Goal: Leave review/rating: Share an evaluation or opinion about a product, service, or content

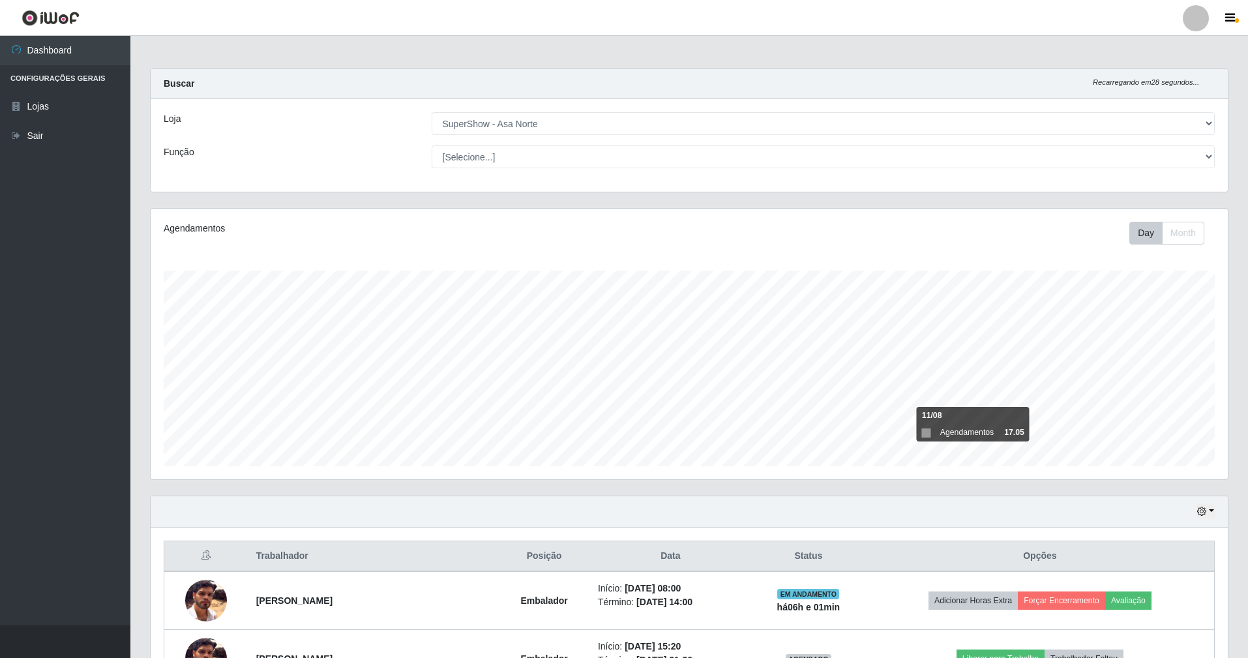
select select "71"
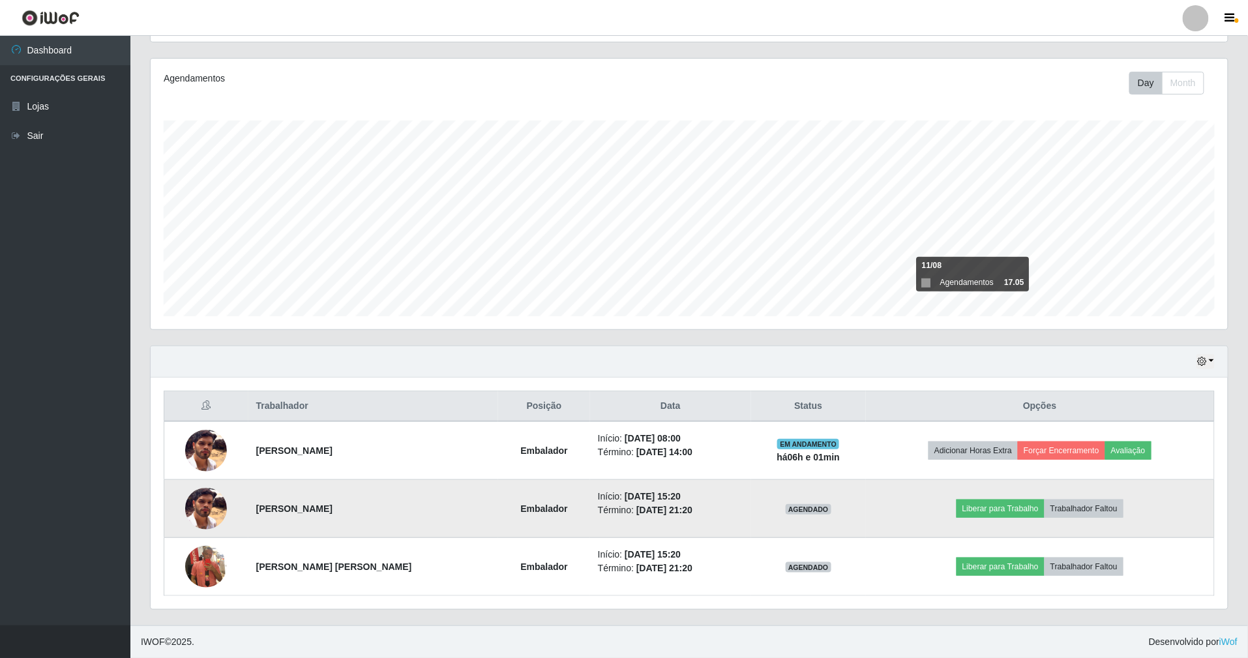
scroll to position [271, 1077]
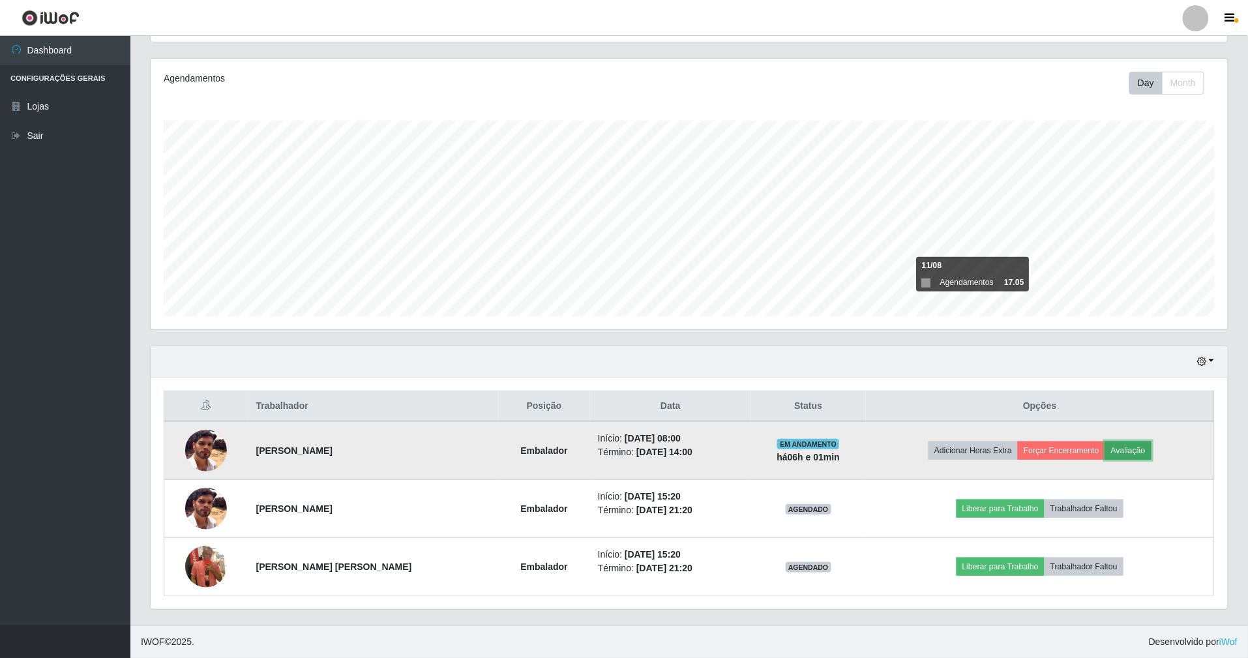
click at [1135, 449] on button "Avaliação" at bounding box center [1128, 451] width 46 height 18
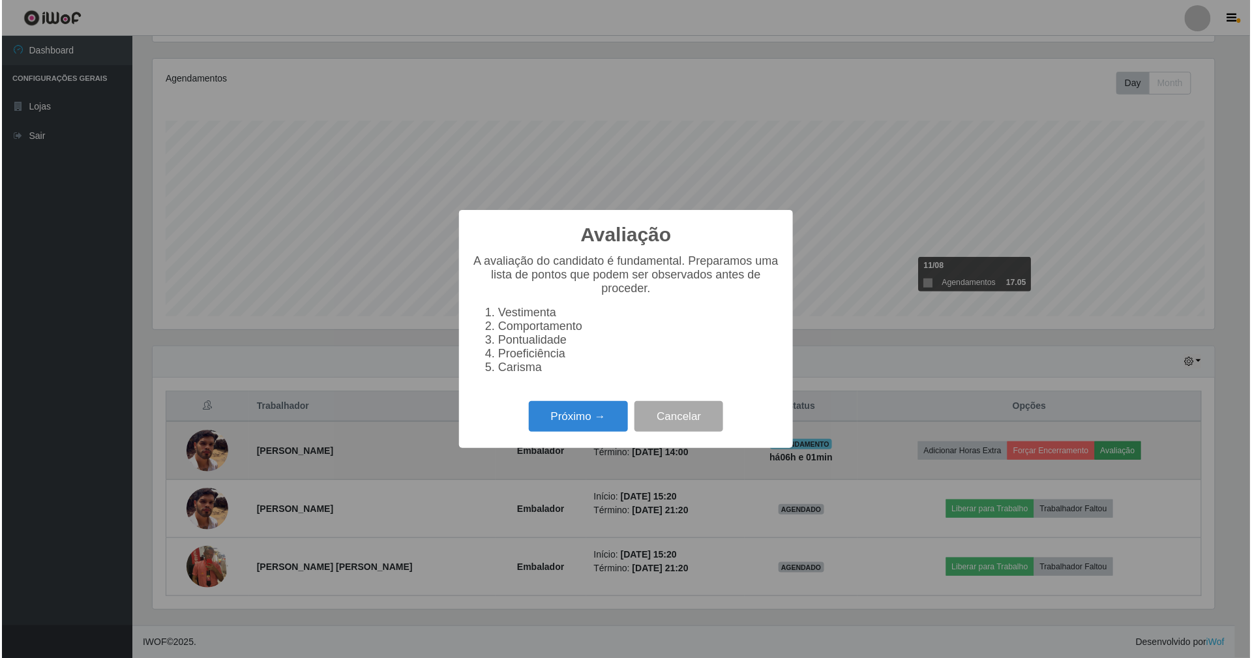
scroll to position [271, 1066]
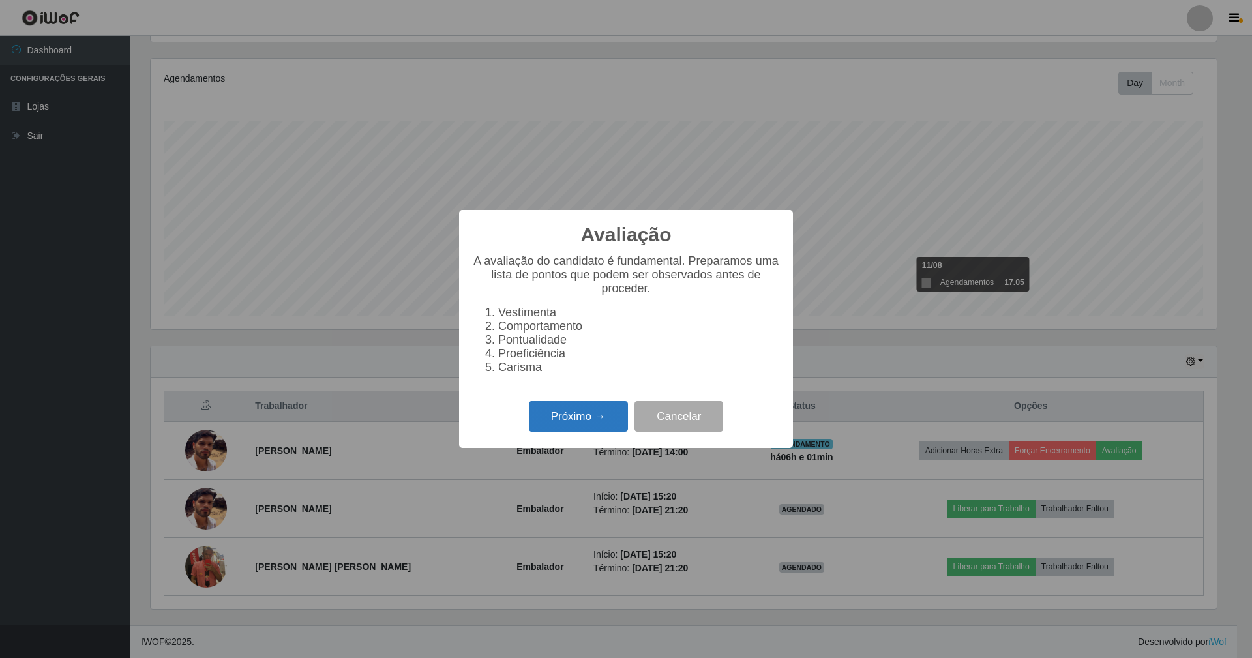
click at [580, 423] on button "Próximo →" at bounding box center [578, 416] width 99 height 31
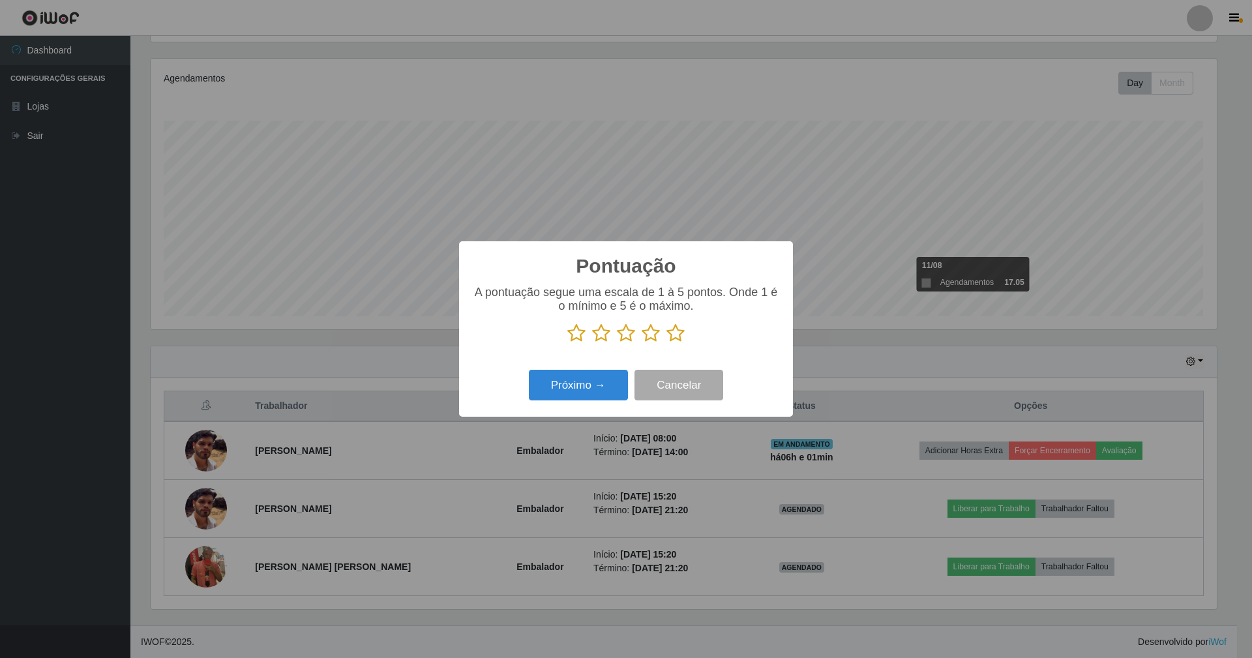
click at [681, 331] on icon at bounding box center [675, 333] width 18 height 20
click at [666, 343] on input "radio" at bounding box center [666, 343] width 0 height 0
click at [579, 389] on button "Próximo →" at bounding box center [578, 385] width 99 height 31
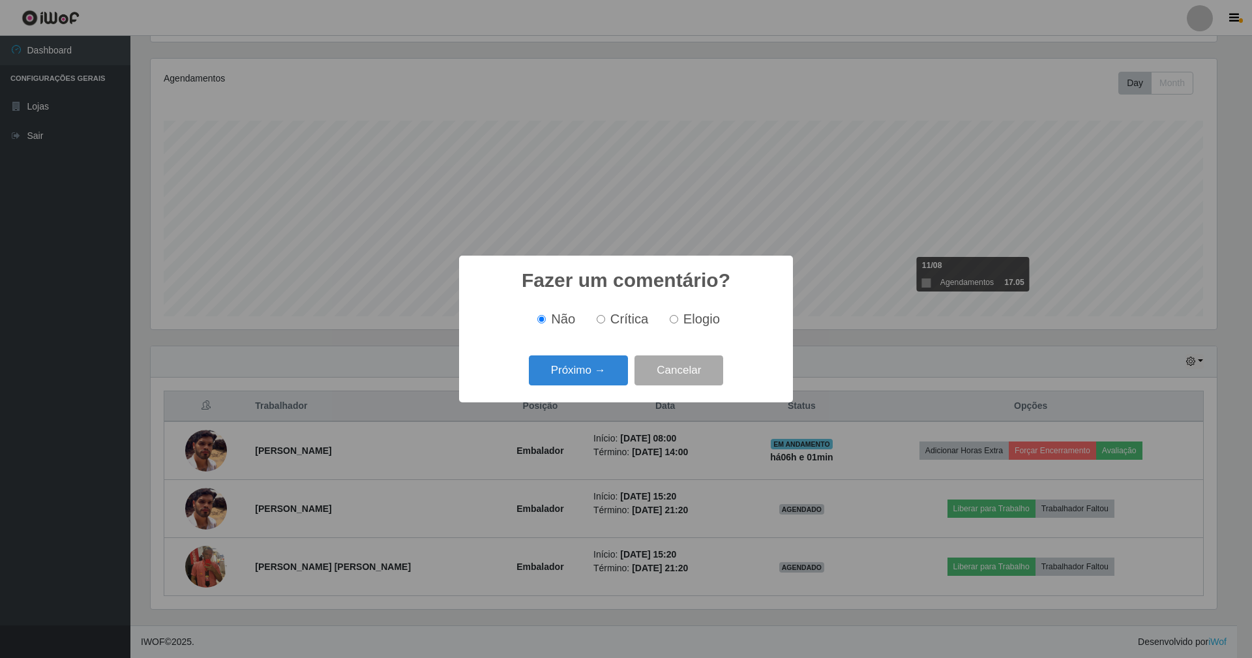
click at [673, 316] on input "Elogio" at bounding box center [674, 319] width 8 height 8
radio input "true"
click at [598, 373] on button "Próximo →" at bounding box center [578, 370] width 99 height 31
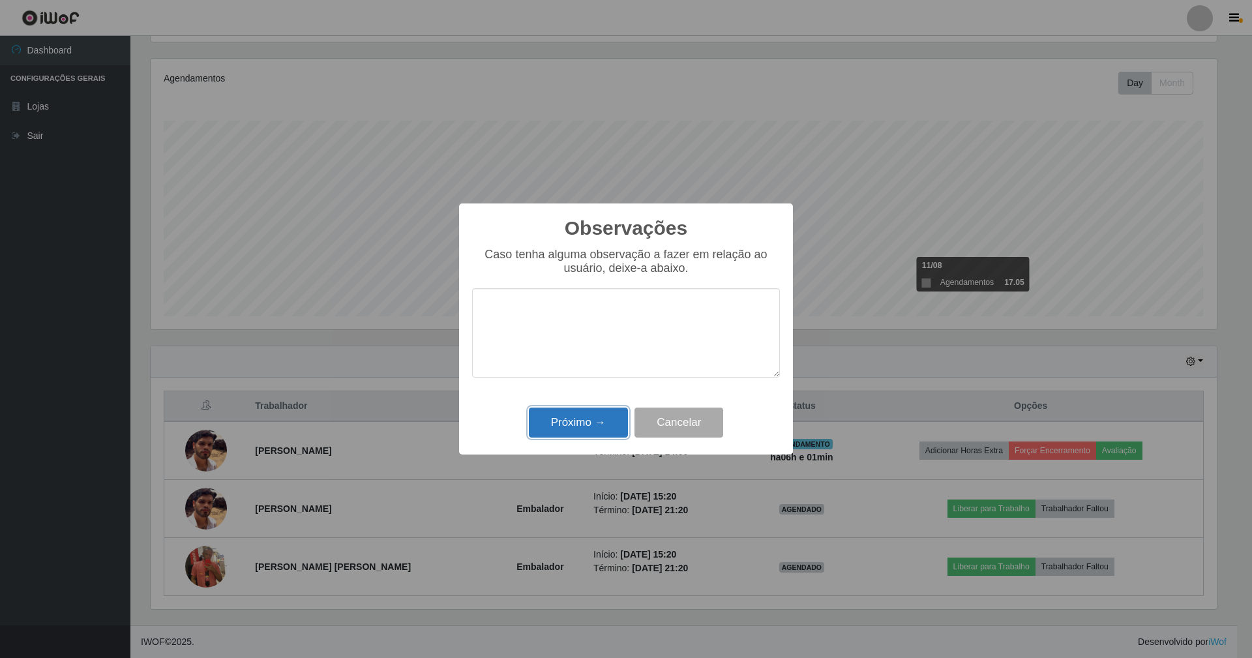
click at [598, 421] on button "Próximo →" at bounding box center [578, 423] width 99 height 31
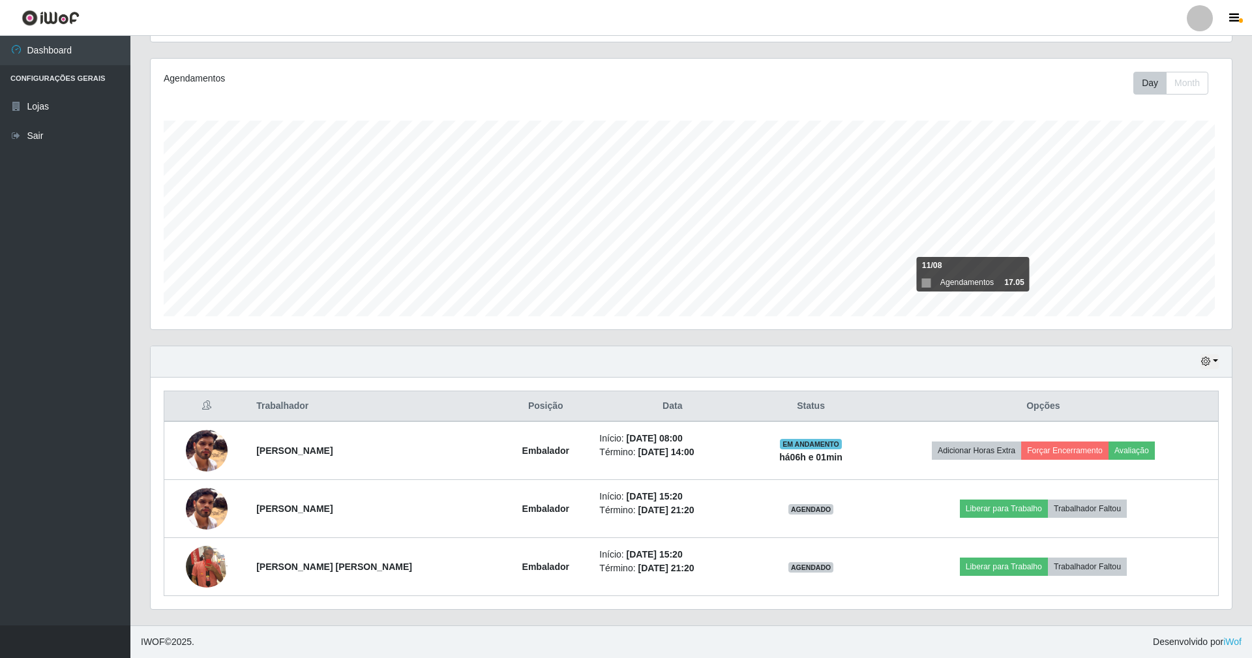
scroll to position [271, 1077]
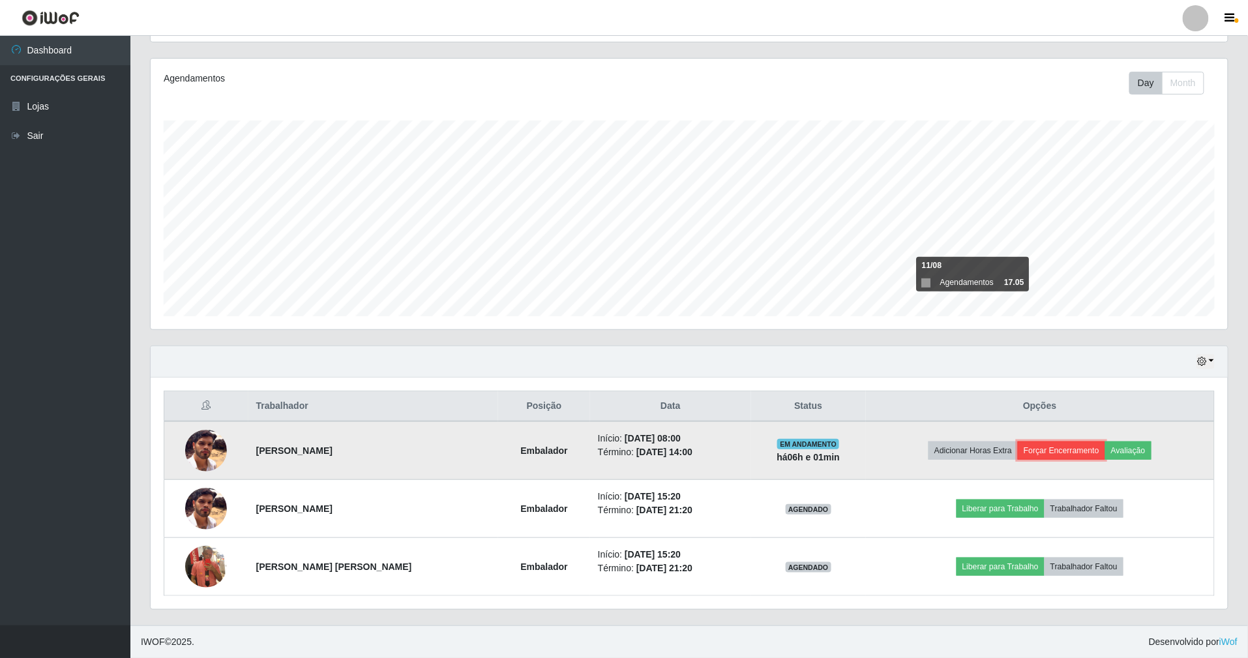
click at [1049, 443] on button "Forçar Encerramento" at bounding box center [1061, 451] width 87 height 18
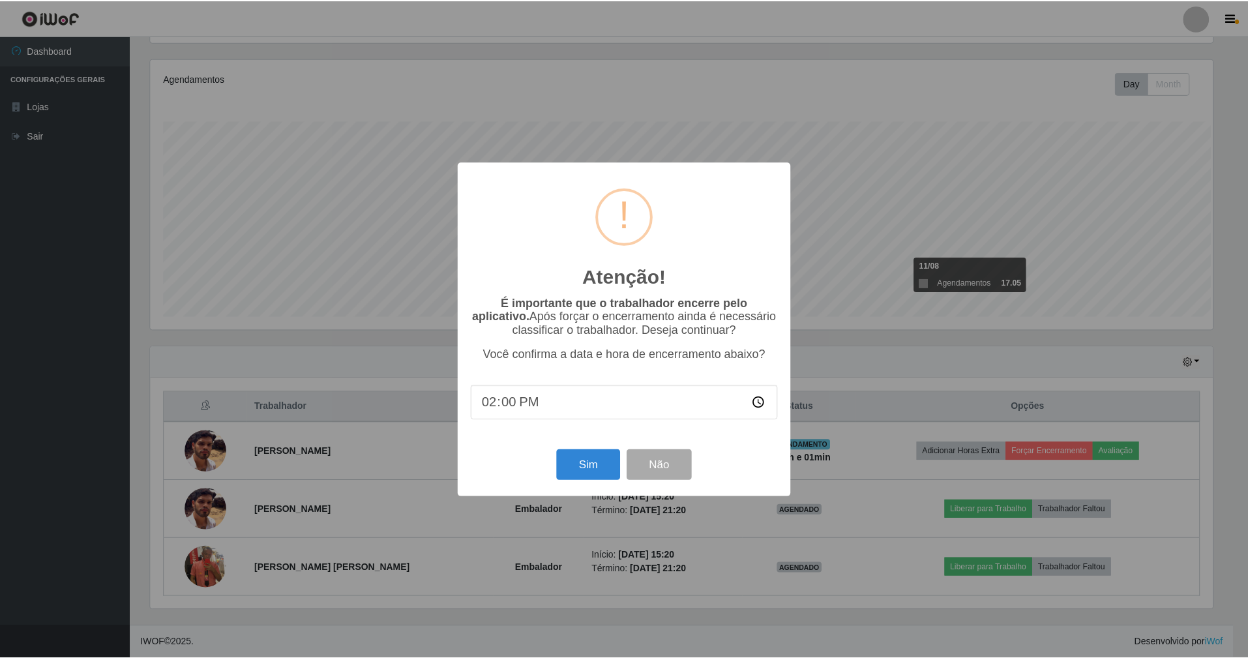
scroll to position [271, 1066]
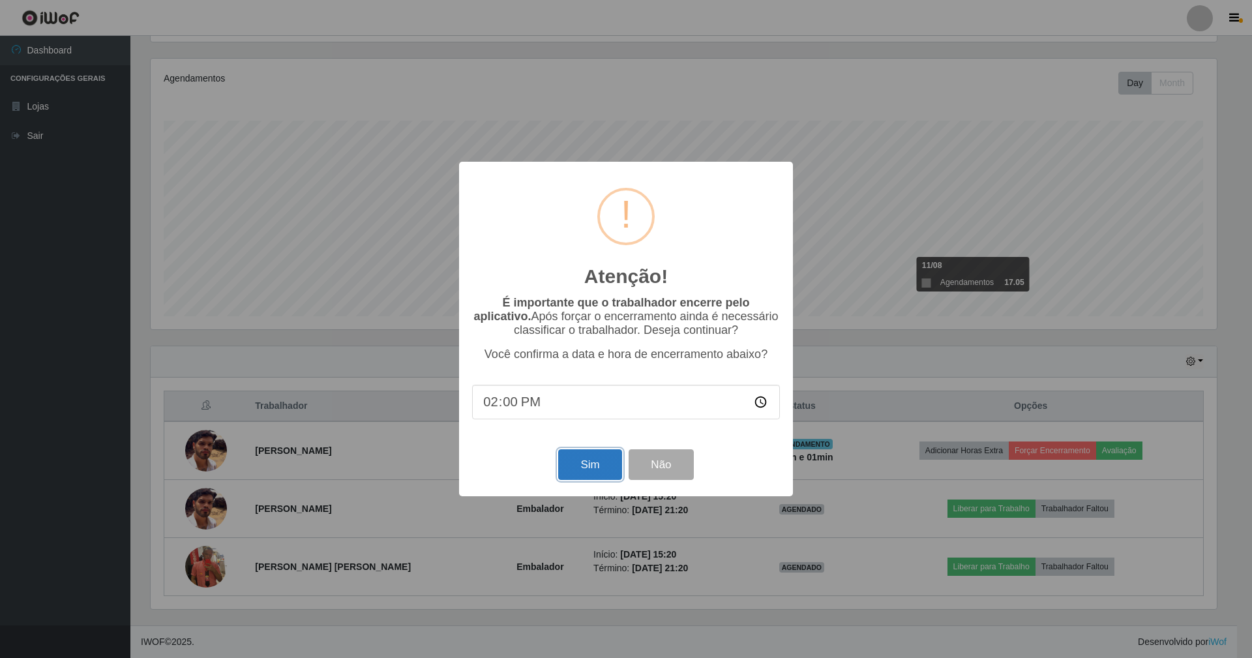
click at [603, 470] on button "Sim" at bounding box center [589, 464] width 63 height 31
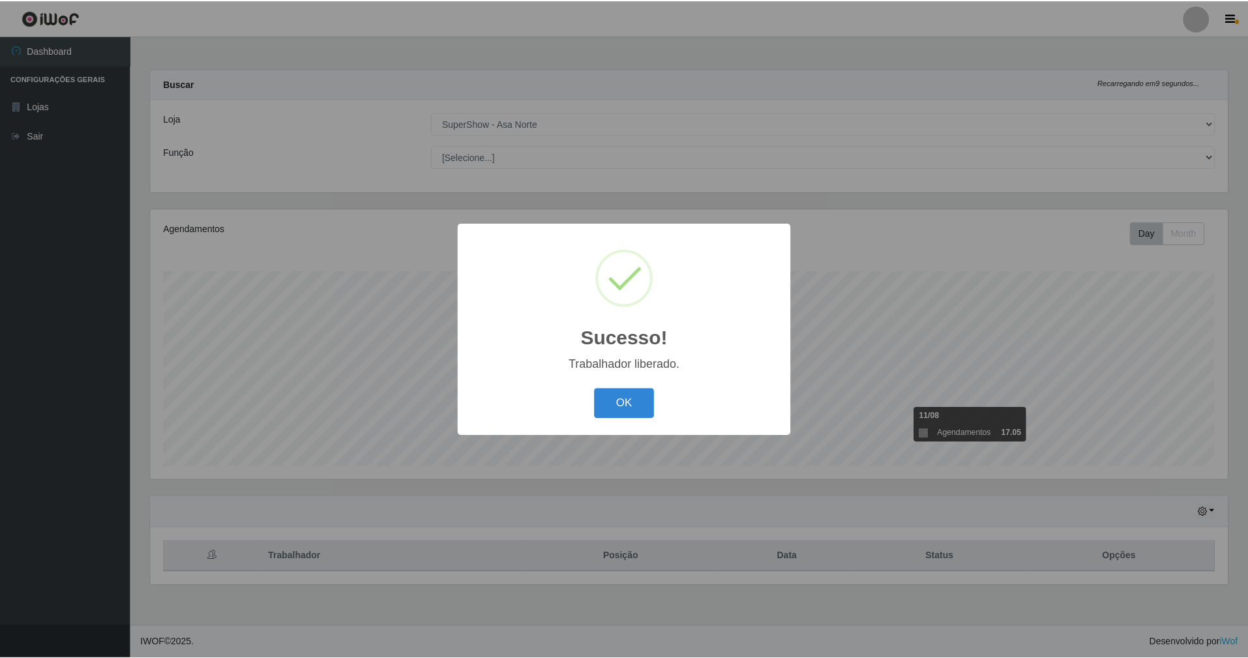
scroll to position [271, 1081]
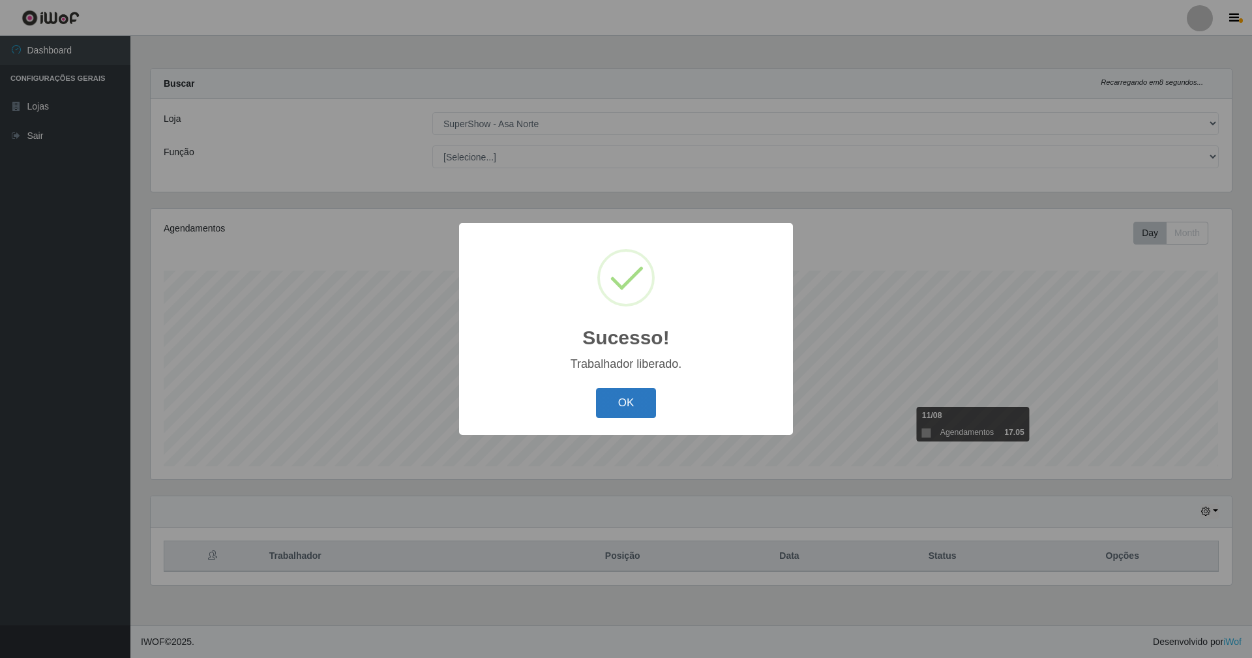
click at [633, 400] on button "OK" at bounding box center [626, 403] width 61 height 31
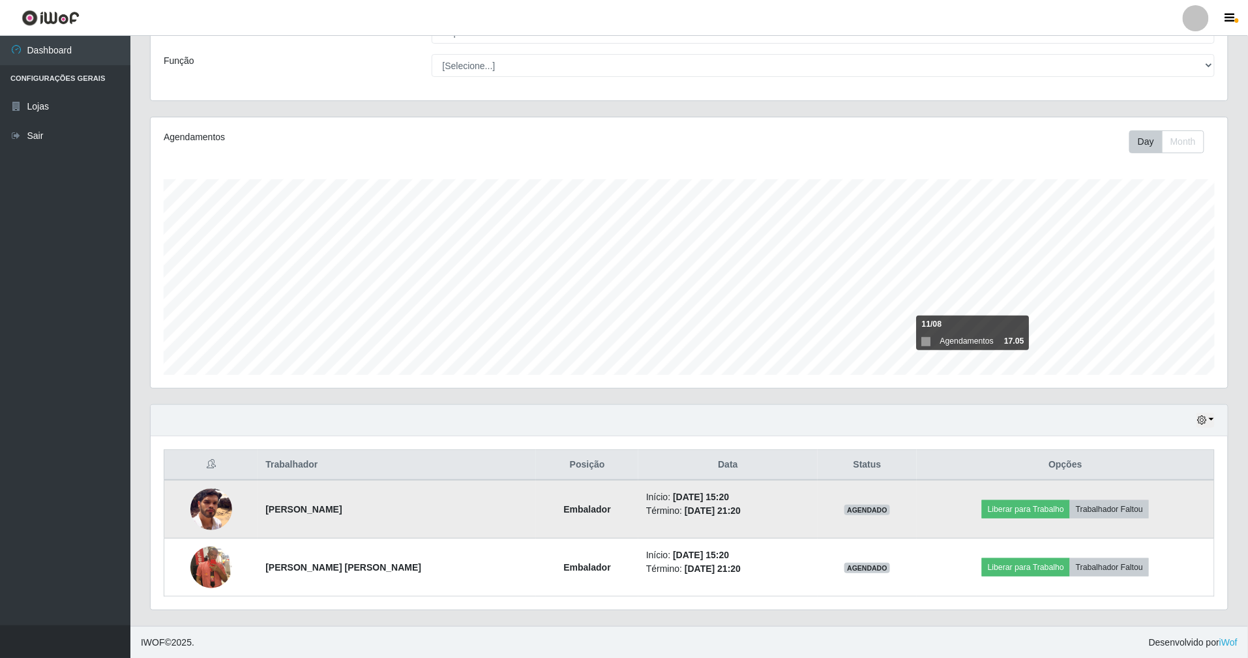
scroll to position [95, 0]
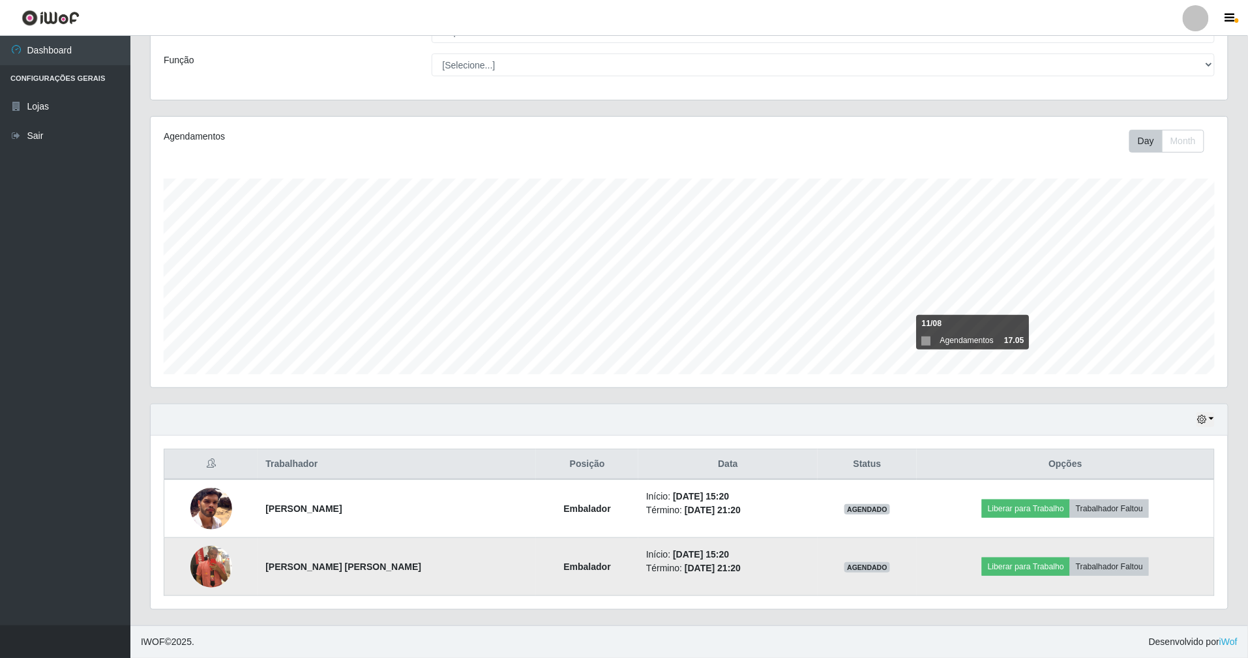
click at [215, 564] on img at bounding box center [211, 567] width 42 height 74
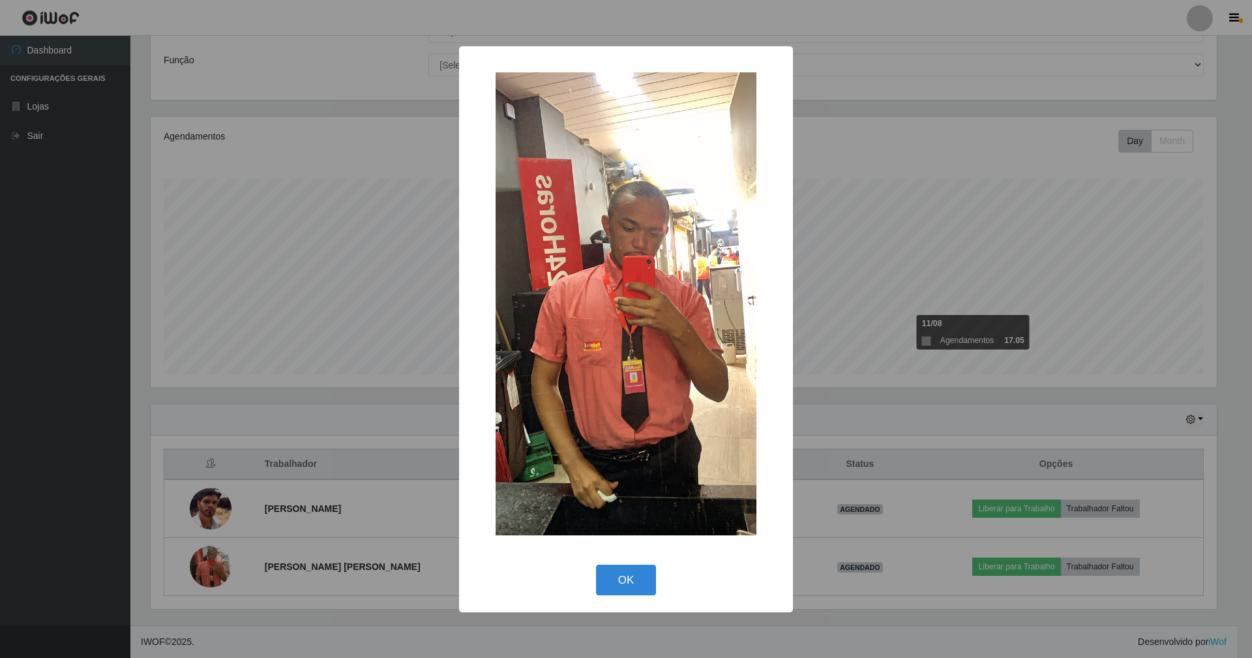
click at [327, 395] on div "× OK Cancel" at bounding box center [626, 329] width 1252 height 658
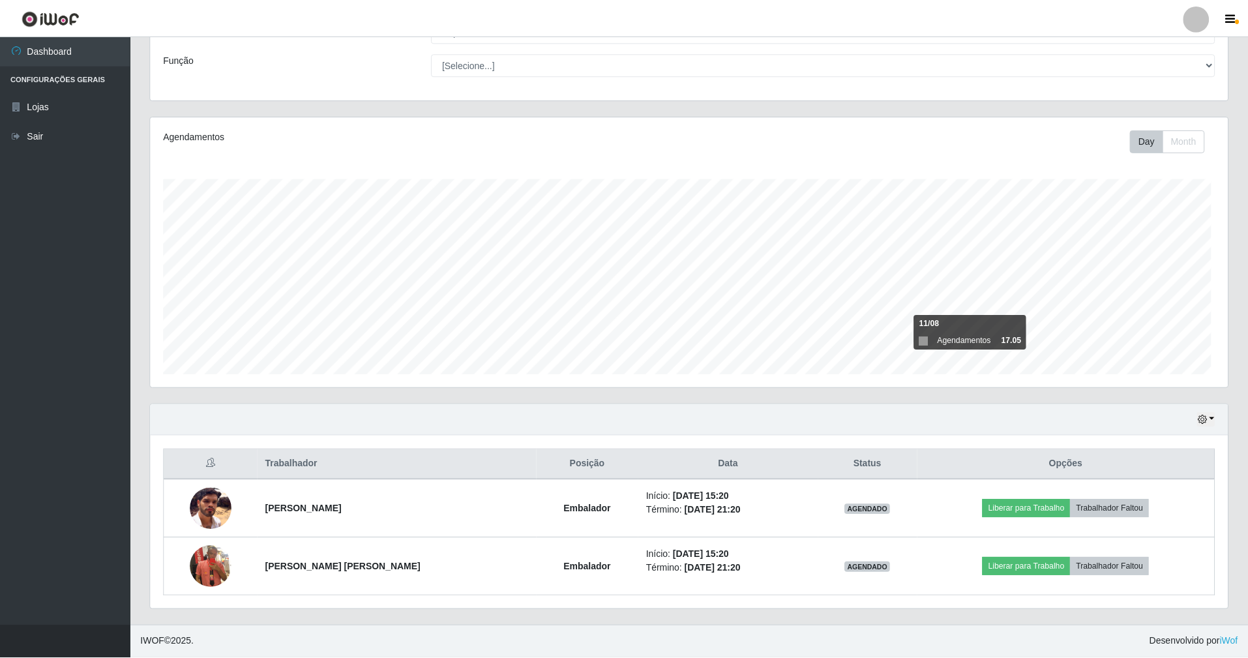
scroll to position [271, 1077]
